Goal: Communication & Community: Answer question/provide support

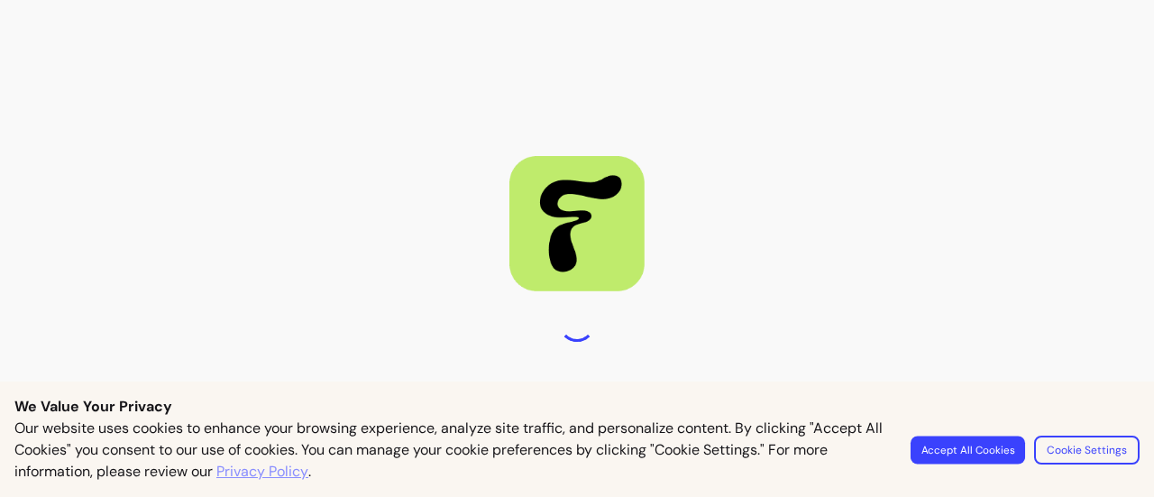
click at [949, 448] on button "Accept All Cookies" at bounding box center [967, 449] width 114 height 28
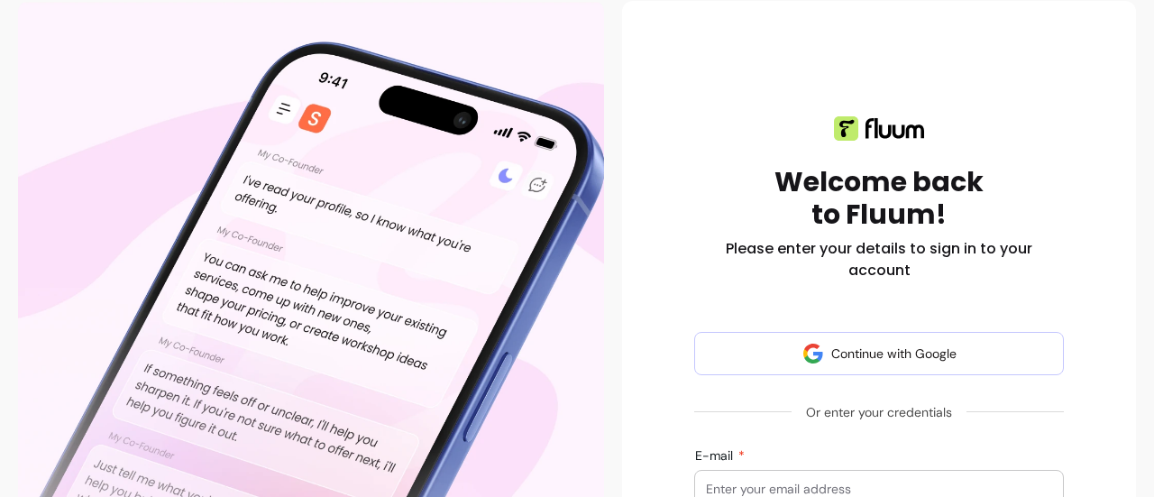
scroll to position [105, 0]
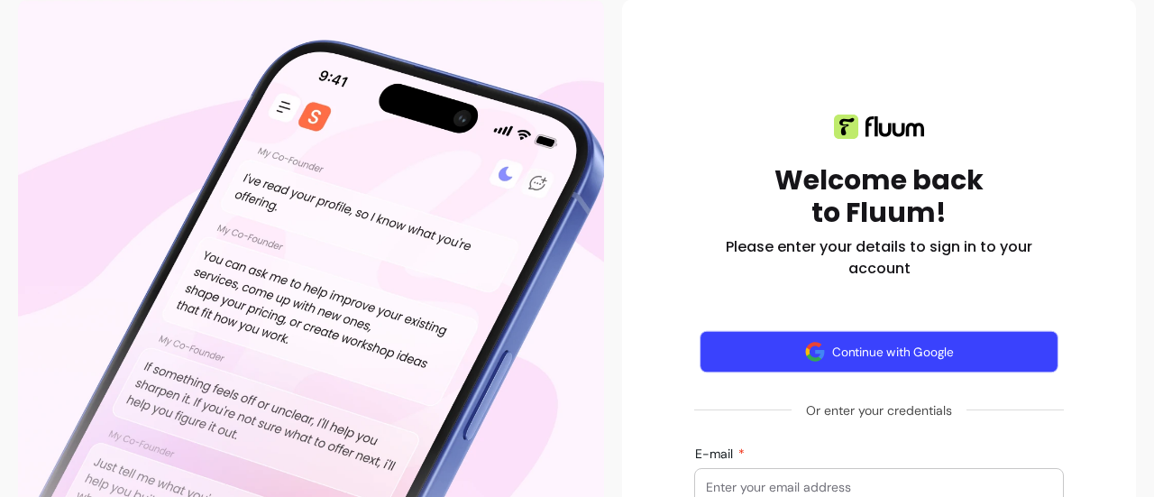
click at [894, 355] on button "Continue with Google" at bounding box center [878, 352] width 359 height 42
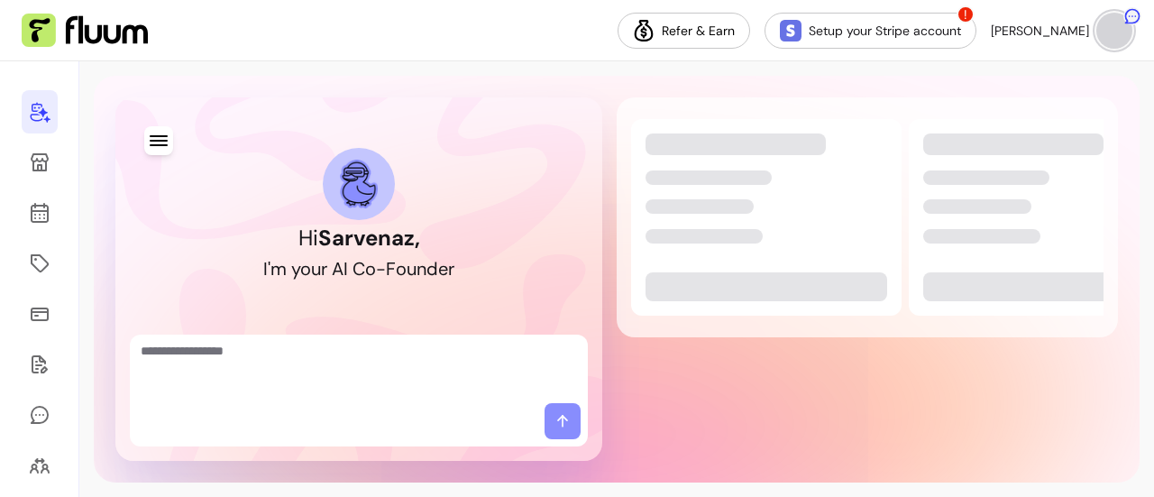
scroll to position [11, 0]
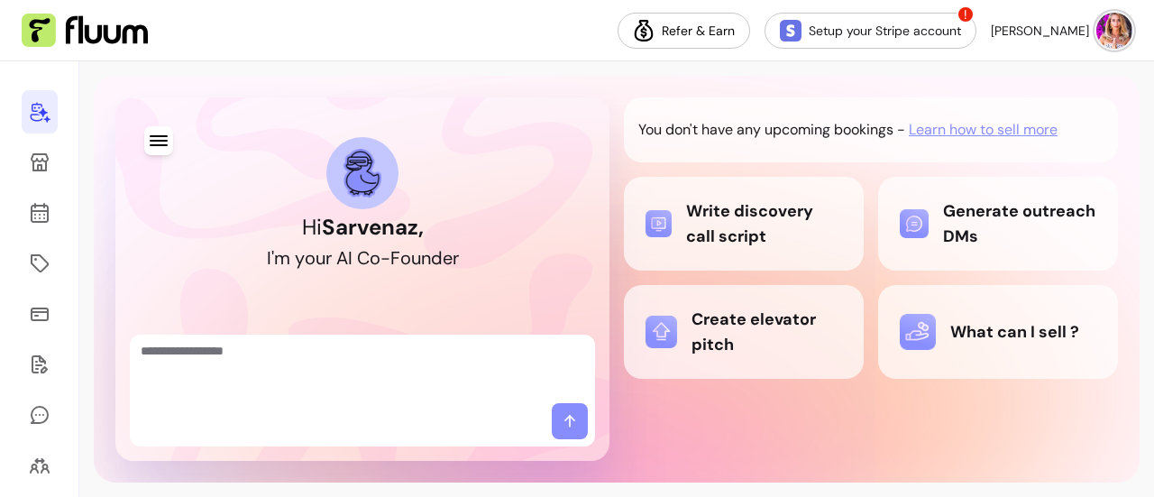
click at [1109, 16] on img at bounding box center [1114, 31] width 36 height 36
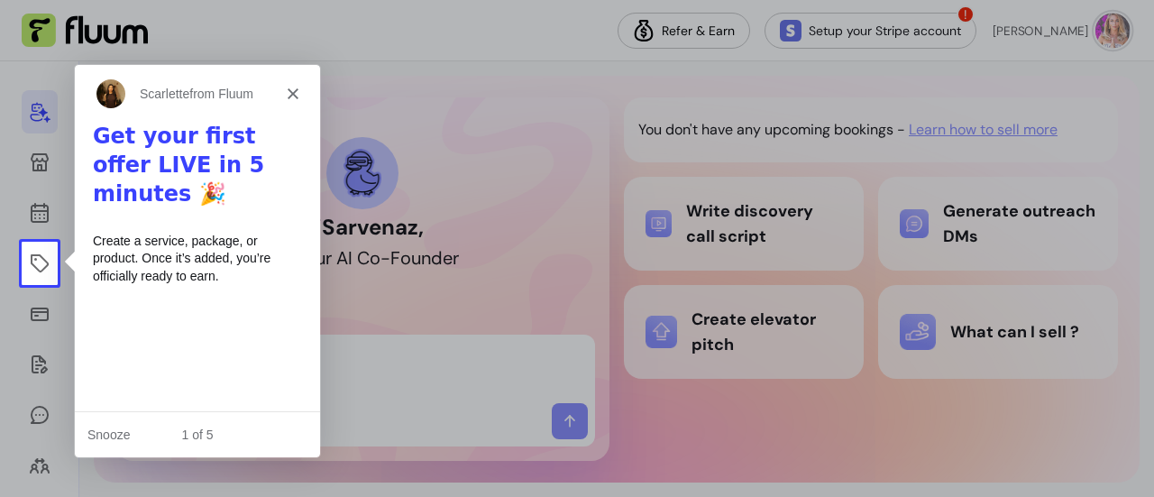
scroll to position [0, 0]
click at [290, 90] on polygon "Close" at bounding box center [292, 92] width 11 height 11
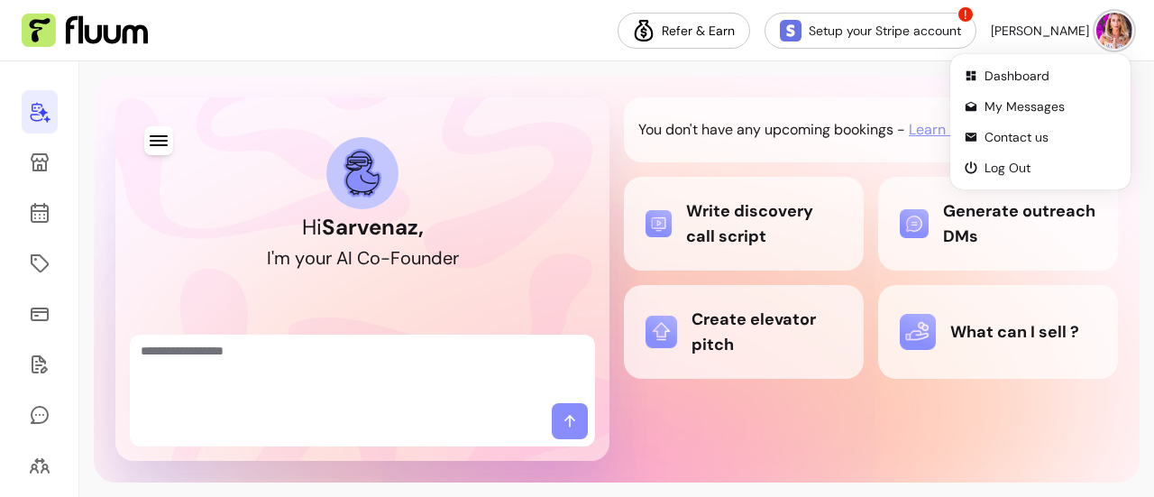
click at [39, 24] on img at bounding box center [85, 31] width 126 height 34
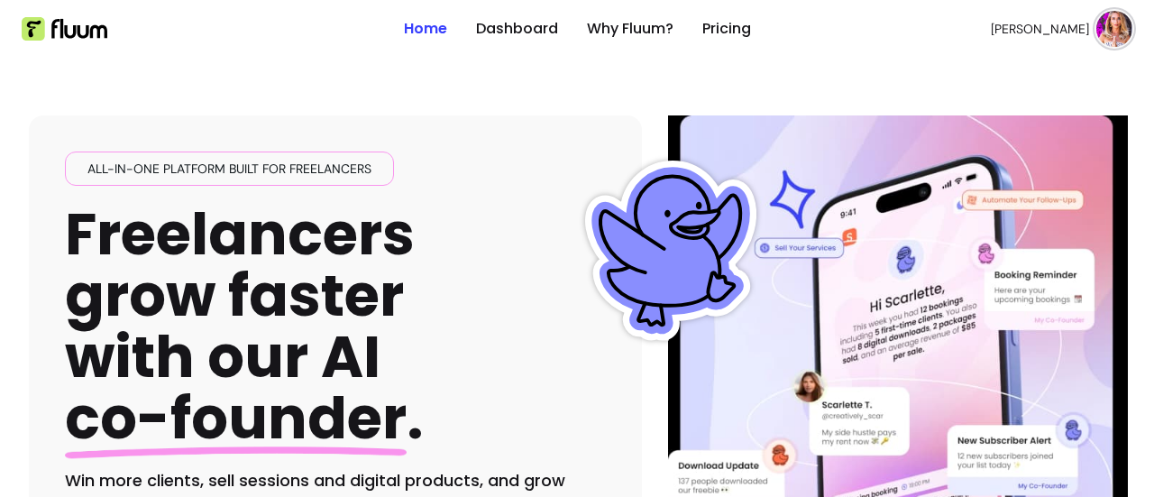
click at [1096, 27] on img at bounding box center [1114, 29] width 36 height 36
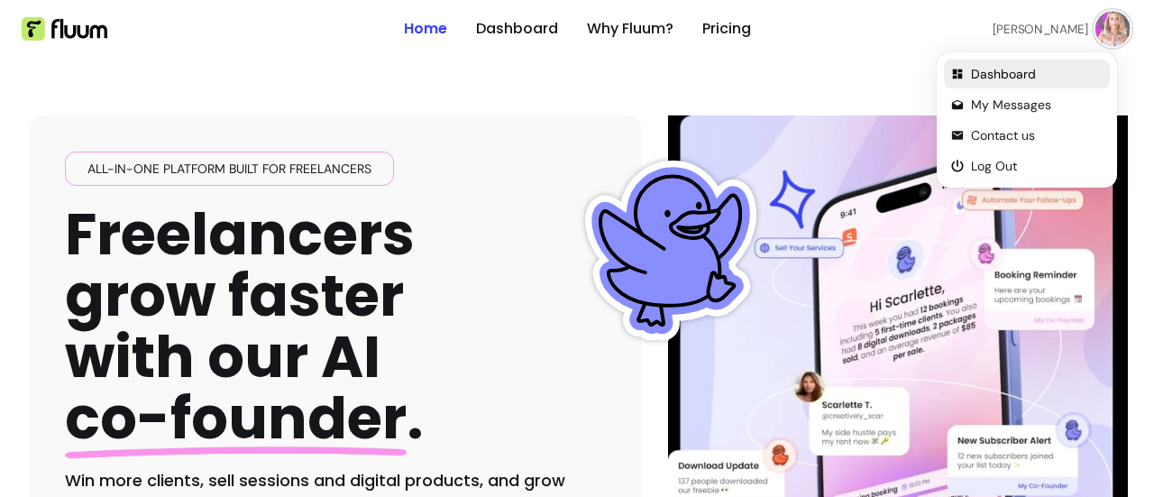
click at [1036, 80] on span "Dashboard" at bounding box center [1037, 74] width 132 height 18
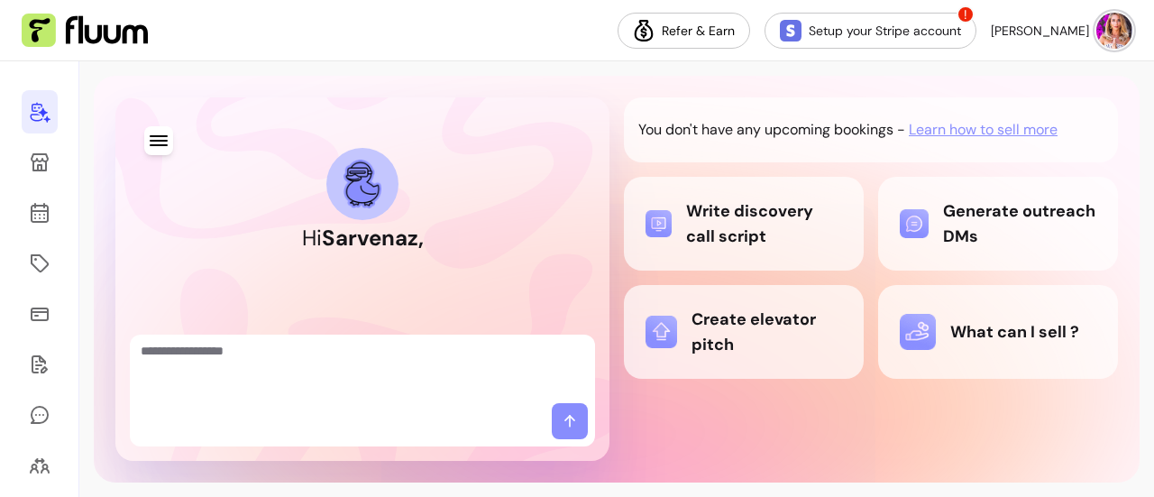
scroll to position [11, 0]
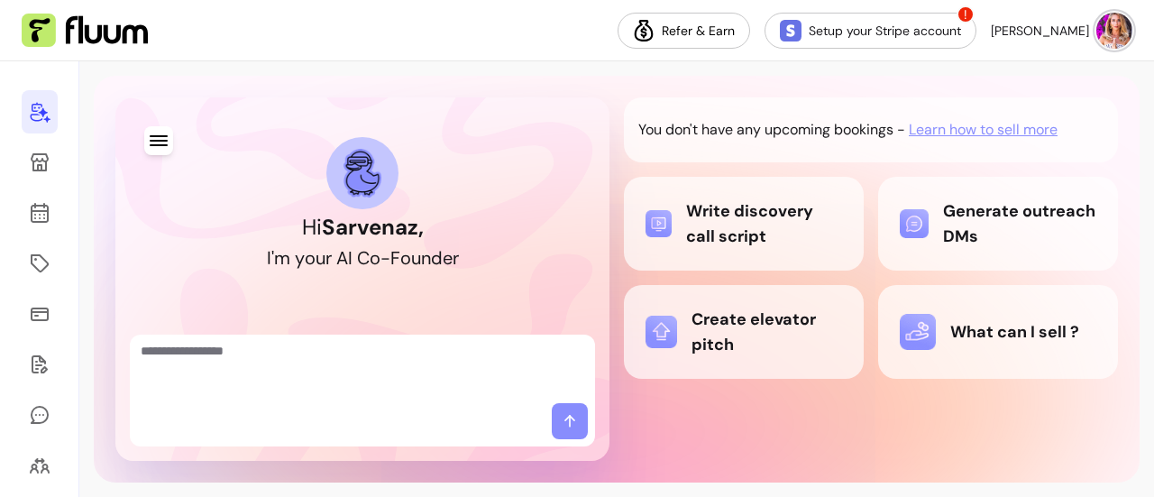
click at [1112, 21] on img at bounding box center [1114, 31] width 36 height 36
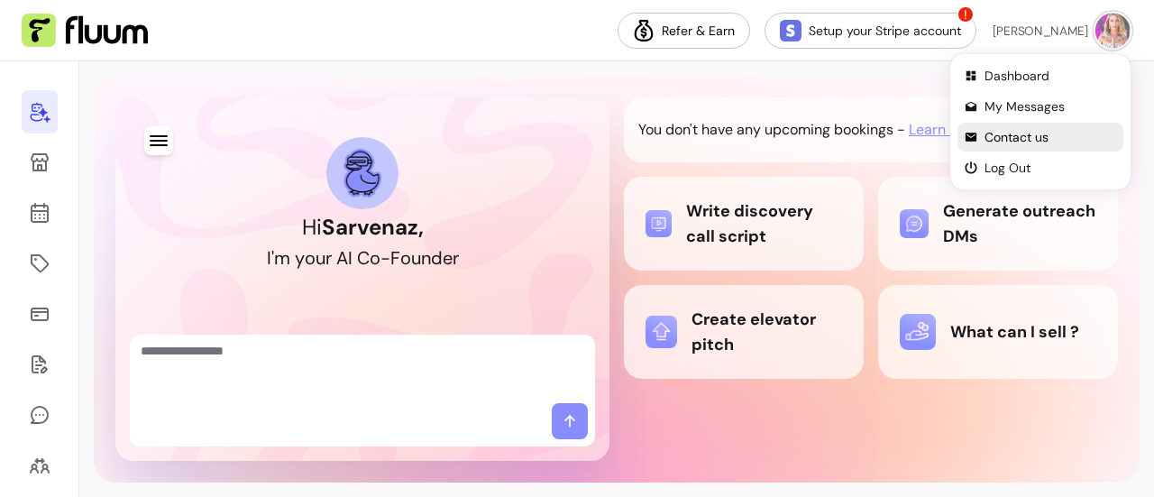
click at [1020, 140] on span "Contact us" at bounding box center [1050, 137] width 132 height 18
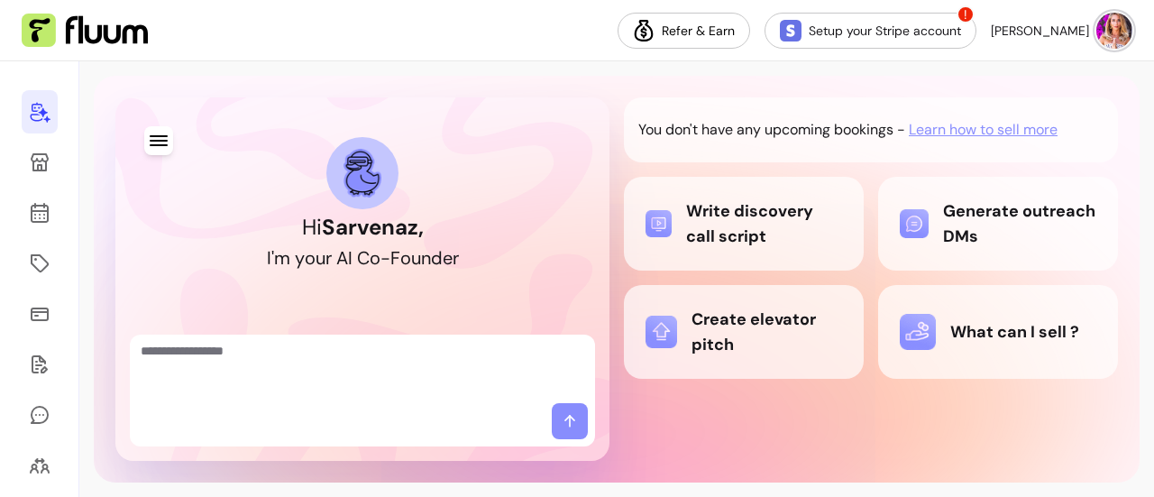
click at [907, 379] on div "You don't have any upcoming bookings - Learn how to sell more Write discovery c…" at bounding box center [871, 278] width 494 height 363
click at [45, 114] on icon at bounding box center [40, 112] width 22 height 22
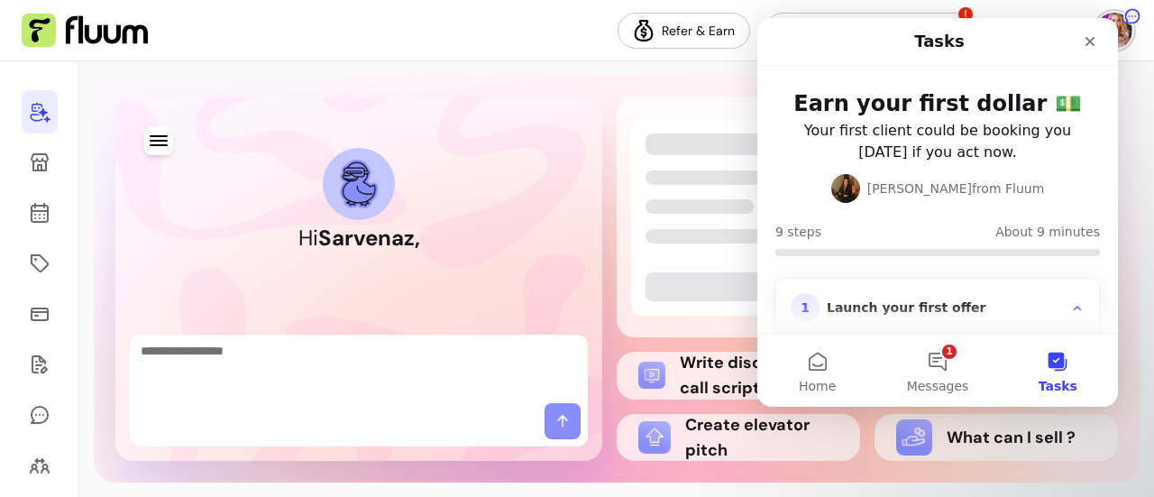
scroll to position [11, 0]
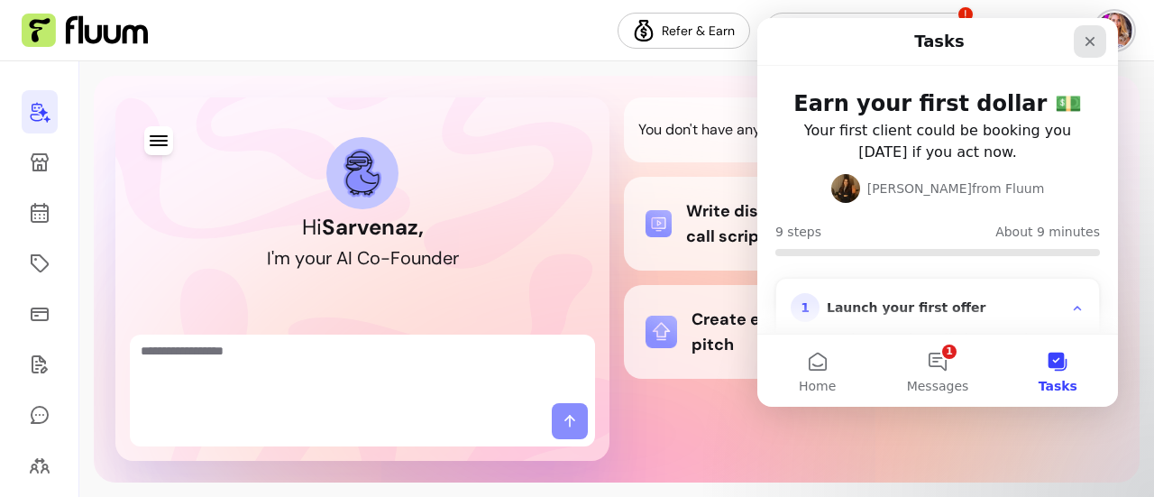
click at [1093, 37] on icon "Close" at bounding box center [1090, 42] width 10 height 10
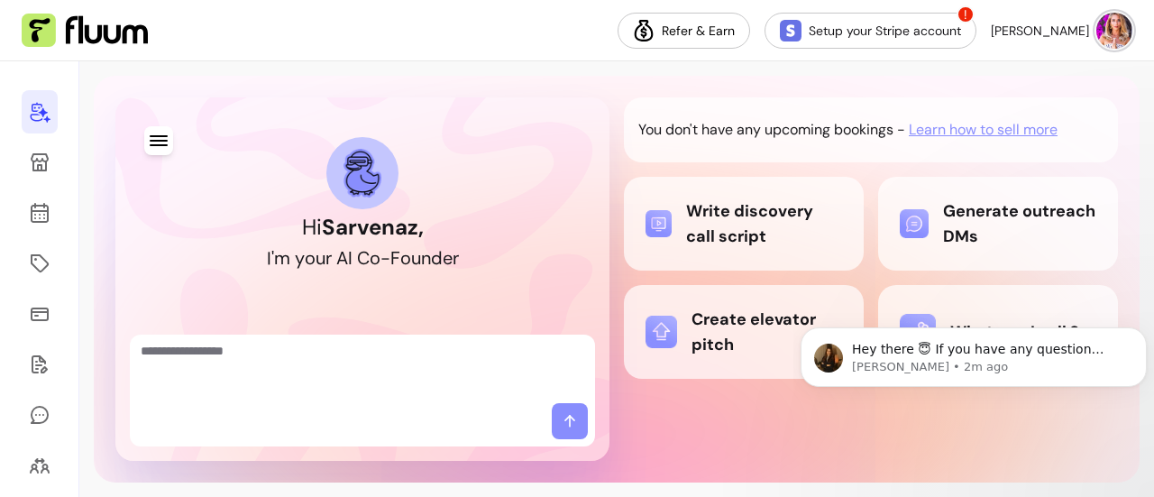
scroll to position [0, 0]
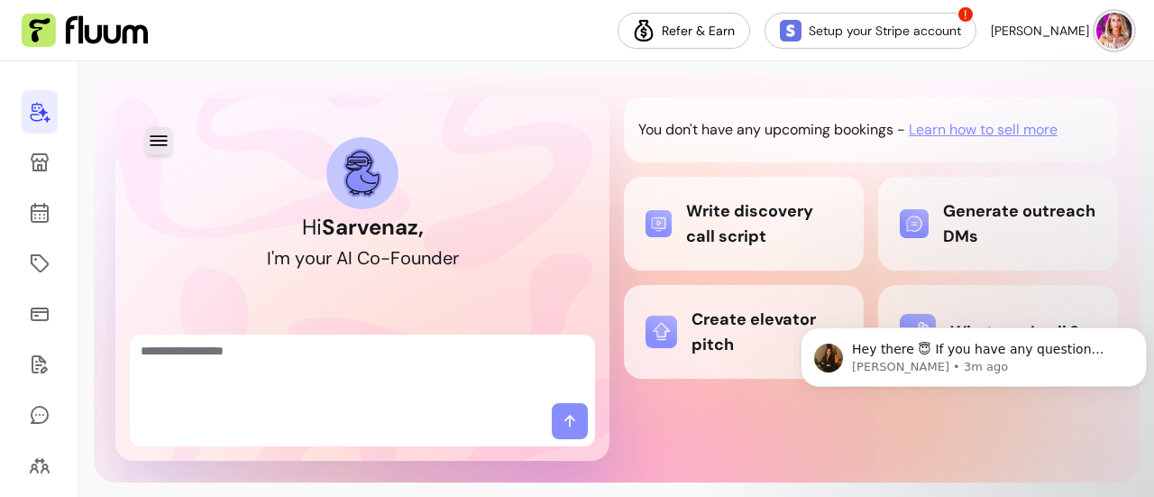
click at [157, 147] on icon "button" at bounding box center [158, 140] width 21 height 21
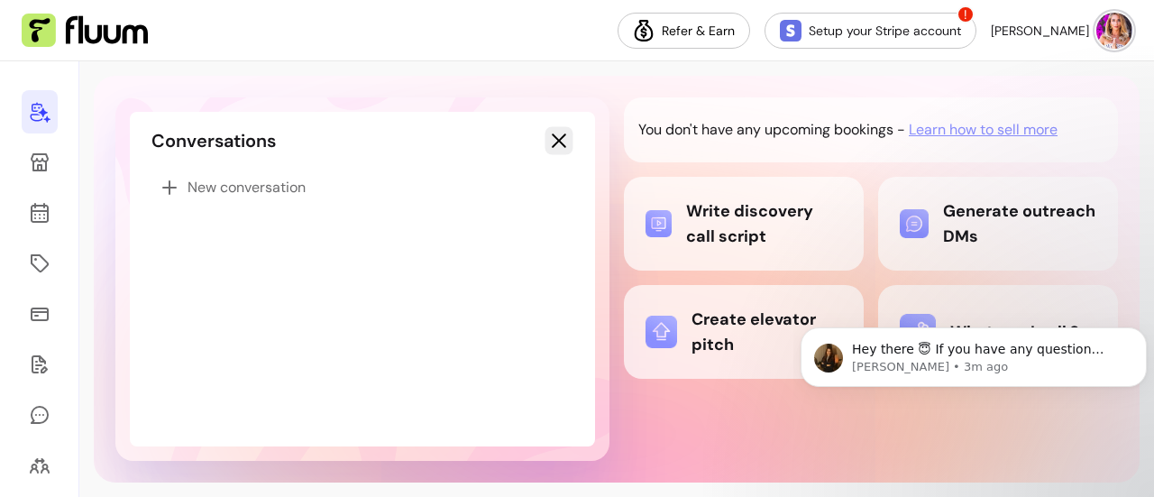
click at [552, 147] on icon "button" at bounding box center [698, 210] width 297 height 249
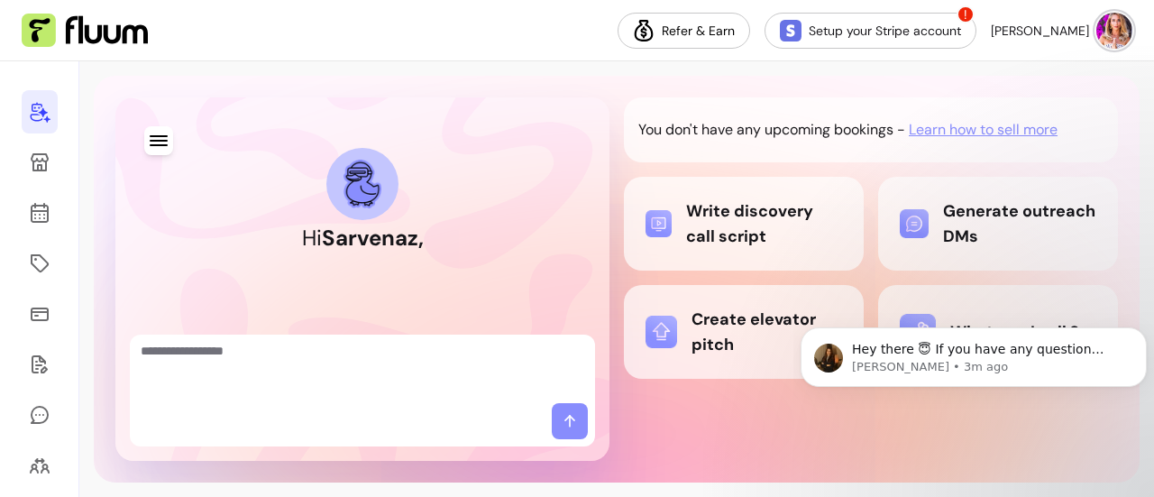
scroll to position [11, 0]
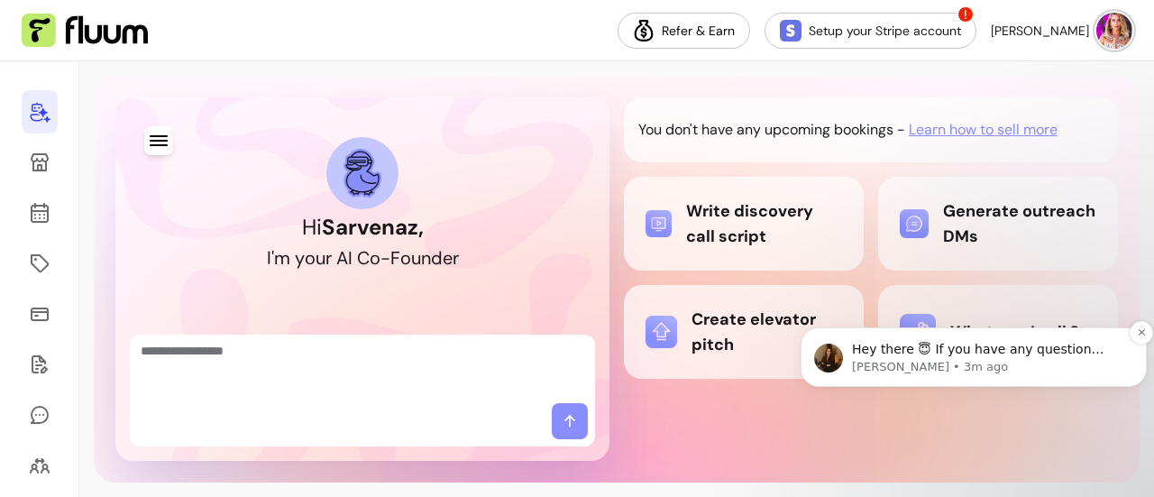
click at [997, 371] on p "Roberta • 3m ago" at bounding box center [988, 367] width 272 height 16
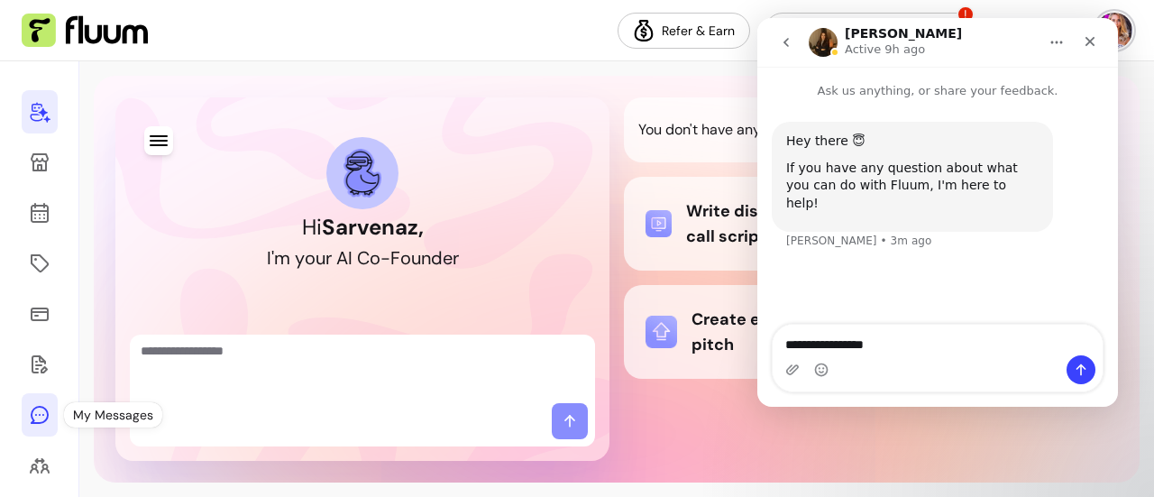
type textarea "**********"
click at [40, 410] on icon at bounding box center [40, 415] width 22 height 22
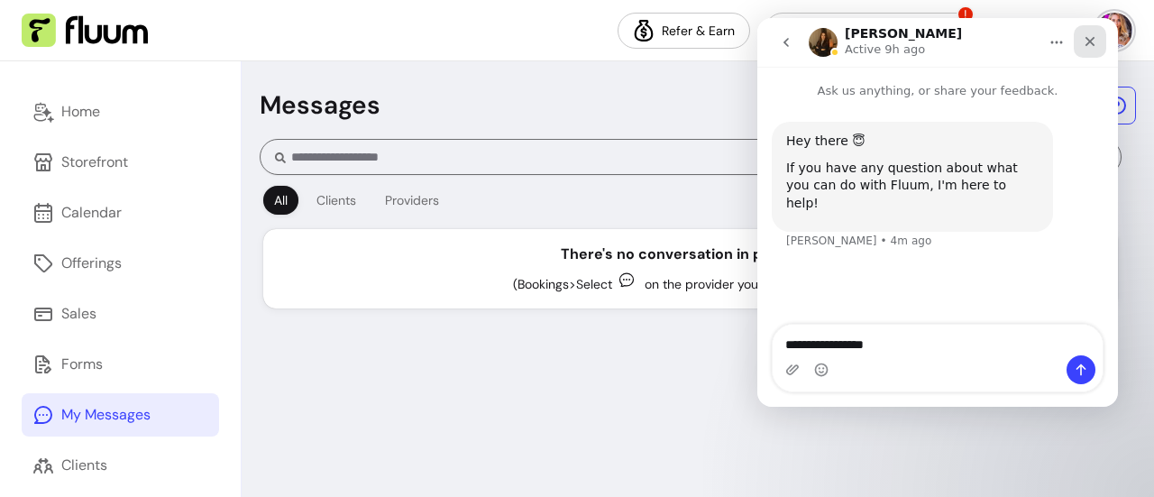
click at [1083, 39] on icon "Close" at bounding box center [1089, 41] width 14 height 14
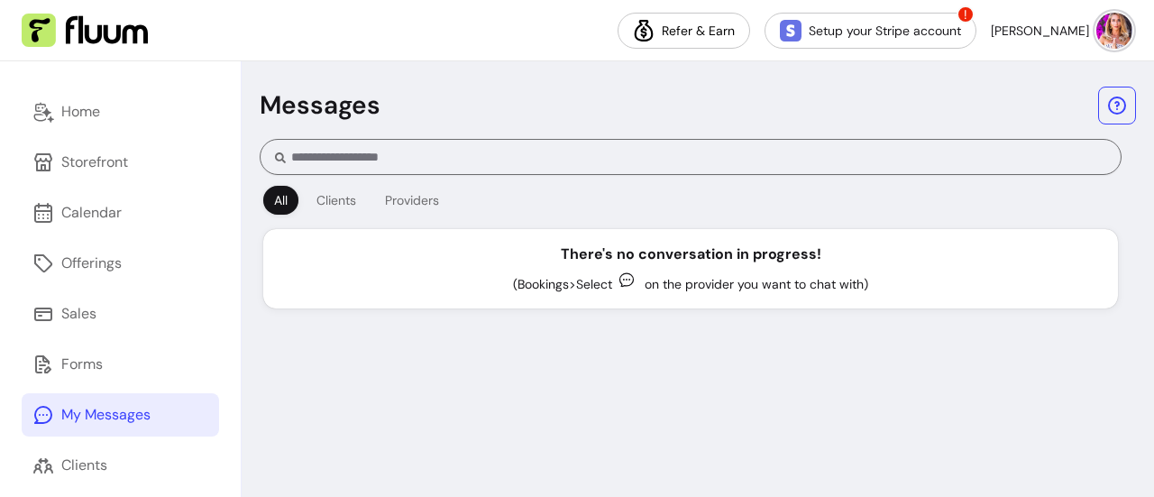
click at [84, 20] on img at bounding box center [85, 31] width 126 height 34
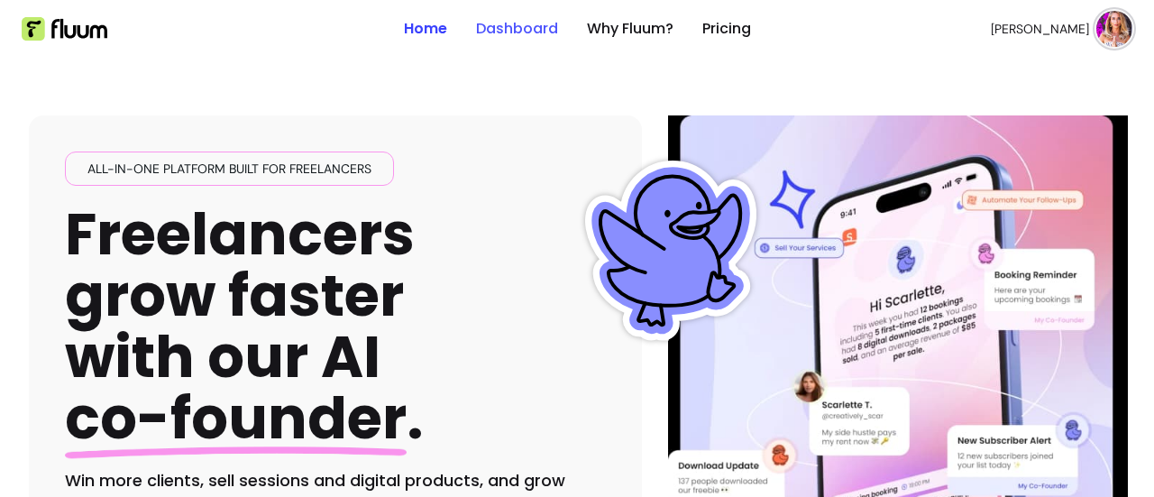
click at [510, 30] on link "Dashboard" at bounding box center [517, 29] width 82 height 22
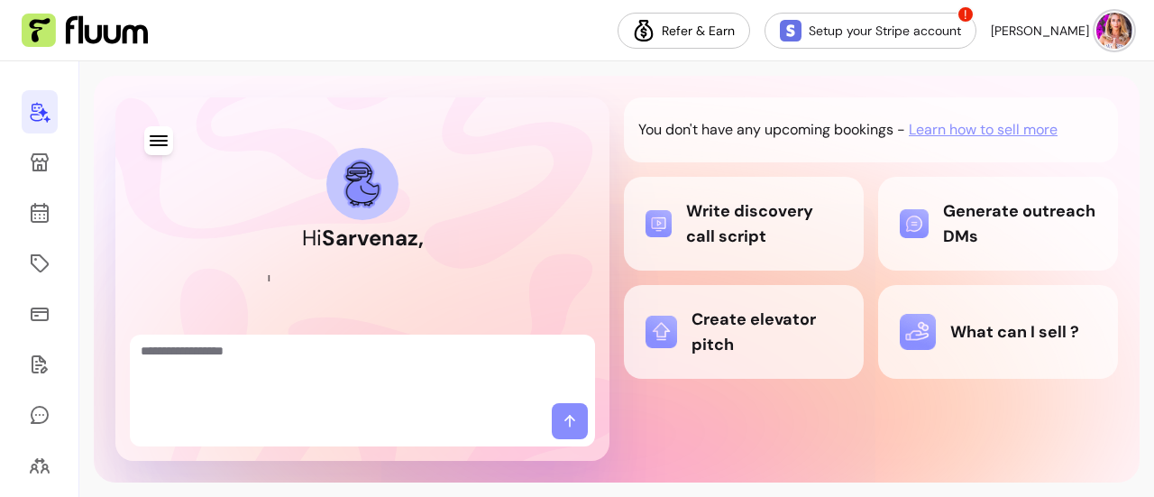
scroll to position [11, 0]
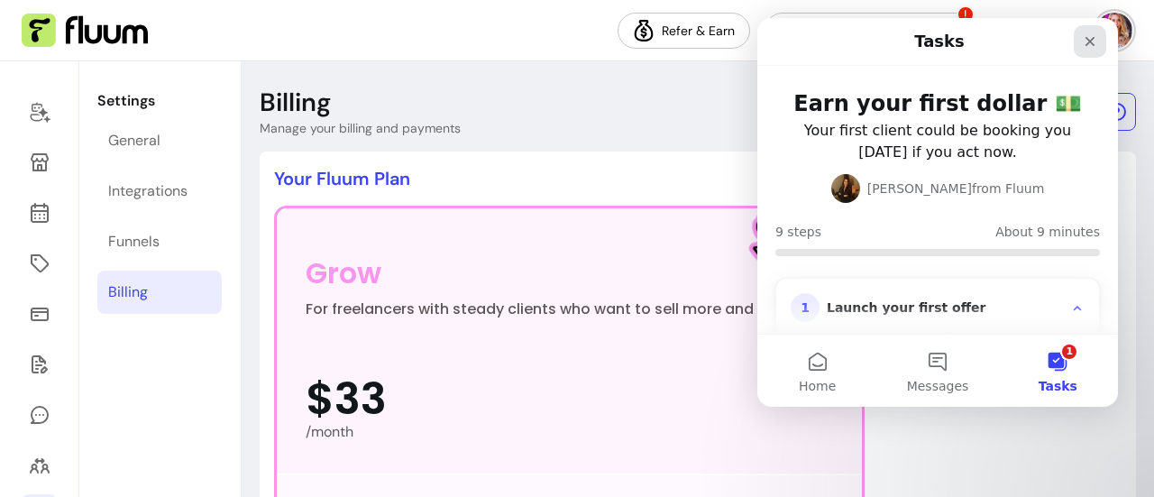
click at [1091, 41] on icon "Close" at bounding box center [1090, 42] width 10 height 10
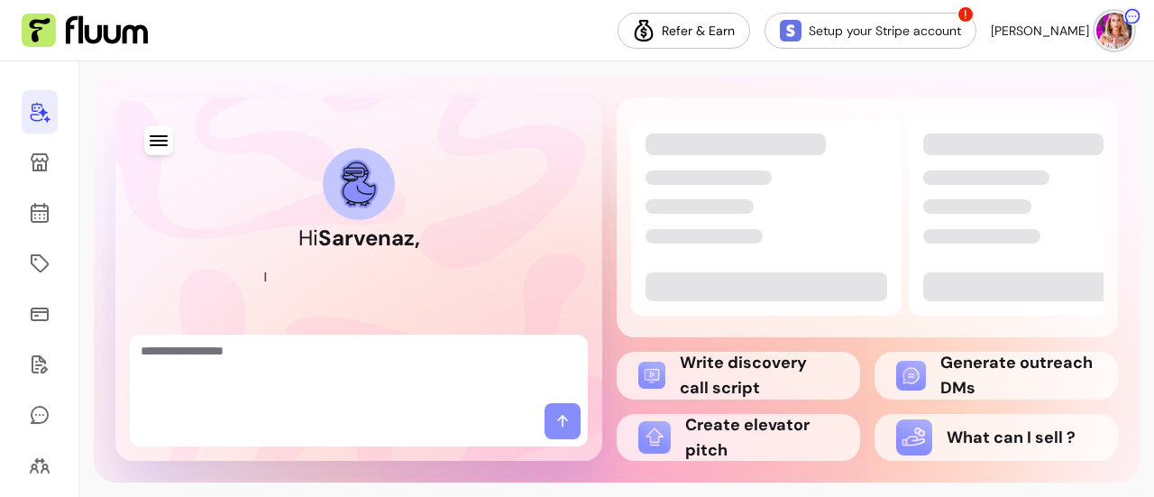
scroll to position [11, 0]
